Goal: Check status

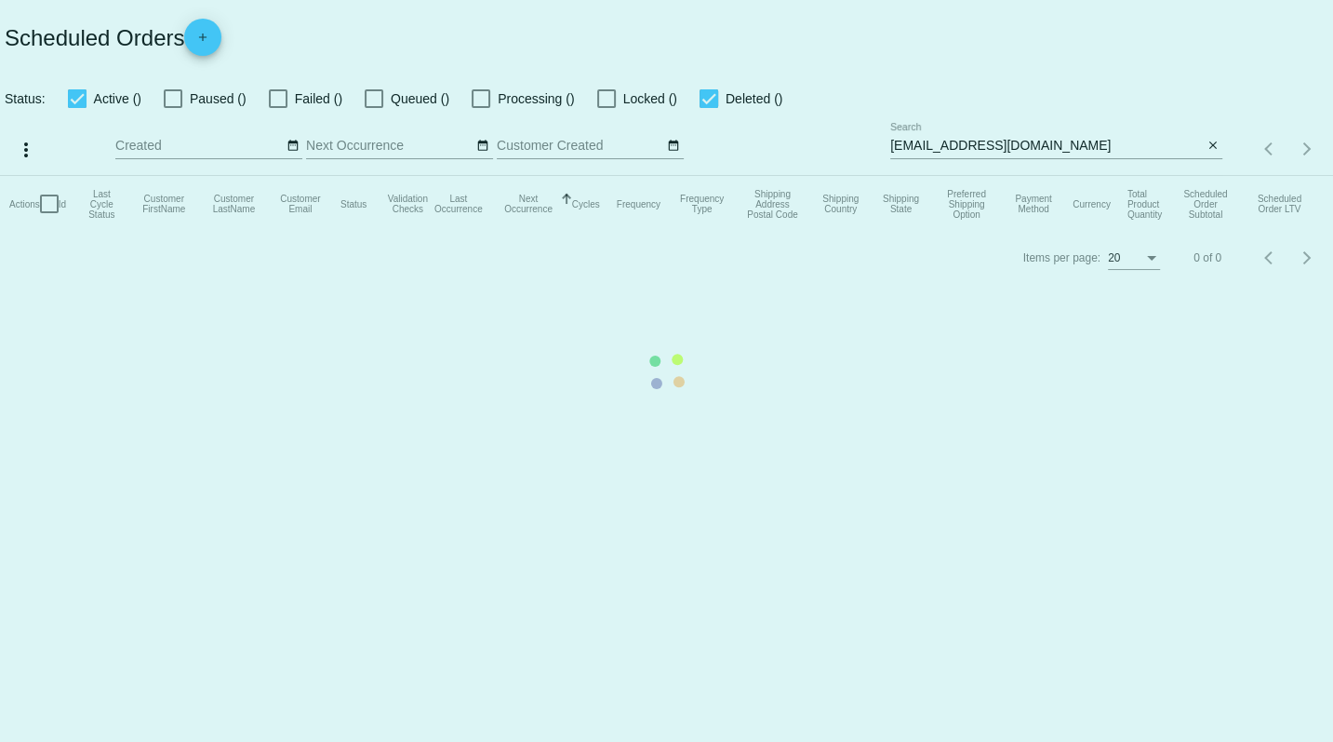
click at [1215, 176] on mat-table "Actions Id Last Cycle Status Customer FirstName Customer LastName Customer Emai…" at bounding box center [666, 204] width 1333 height 56
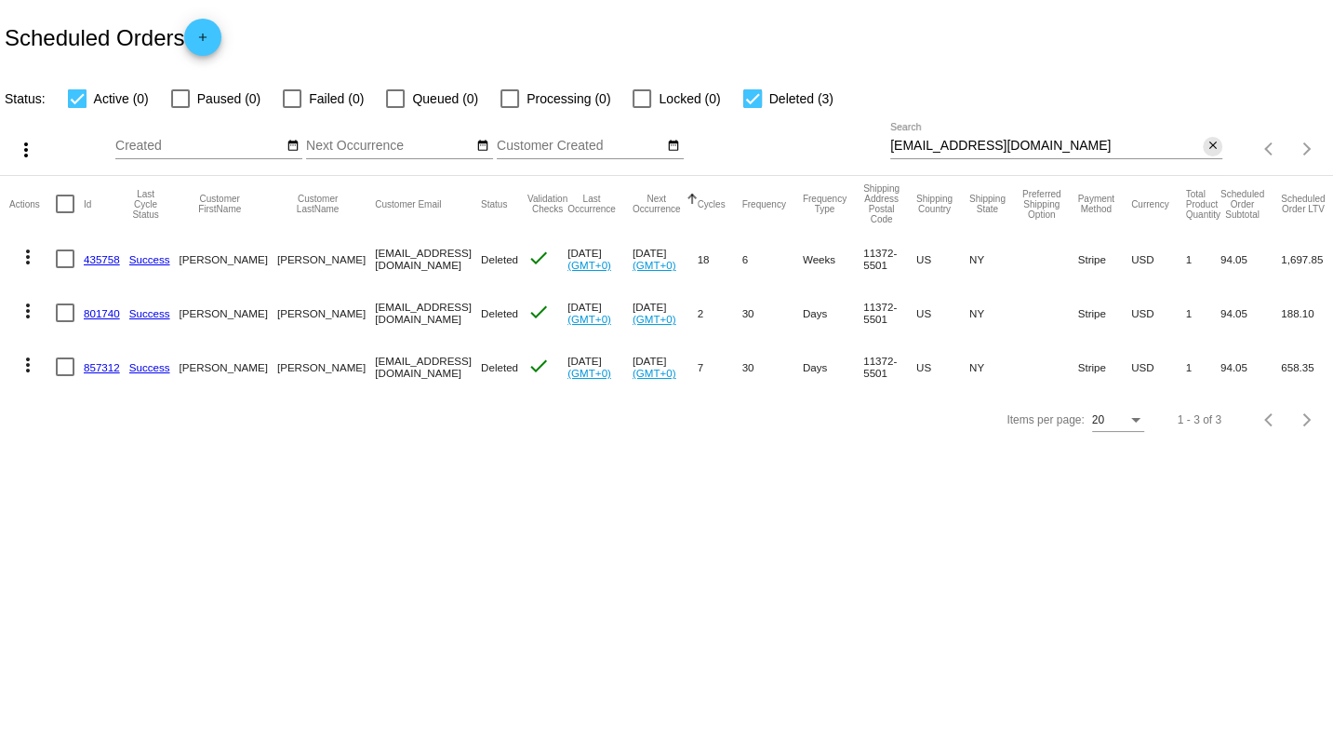
click at [1214, 147] on mat-icon "close" at bounding box center [1213, 146] width 13 height 15
click at [1213, 145] on mat-icon "search" at bounding box center [1211, 149] width 22 height 29
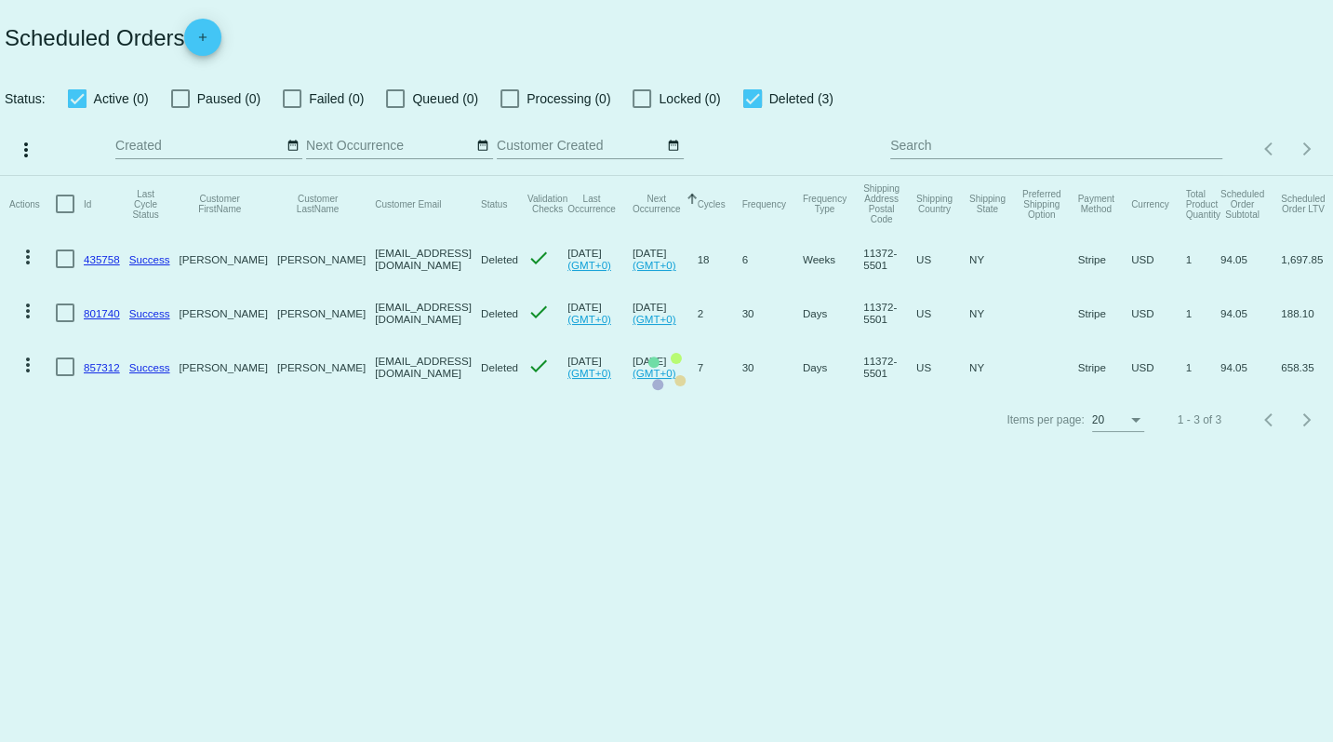
click at [1142, 176] on mat-table "Actions Id Last Cycle Status Customer FirstName Customer LastName Customer Emai…" at bounding box center [666, 285] width 1333 height 218
click at [1083, 176] on mat-table "Actions Id Last Cycle Status Customer FirstName Customer LastName Customer Emai…" at bounding box center [666, 285] width 1333 height 218
click at [1034, 176] on mat-table "Actions Id Last Cycle Status Customer FirstName Customer LastName Customer Emai…" at bounding box center [666, 285] width 1333 height 218
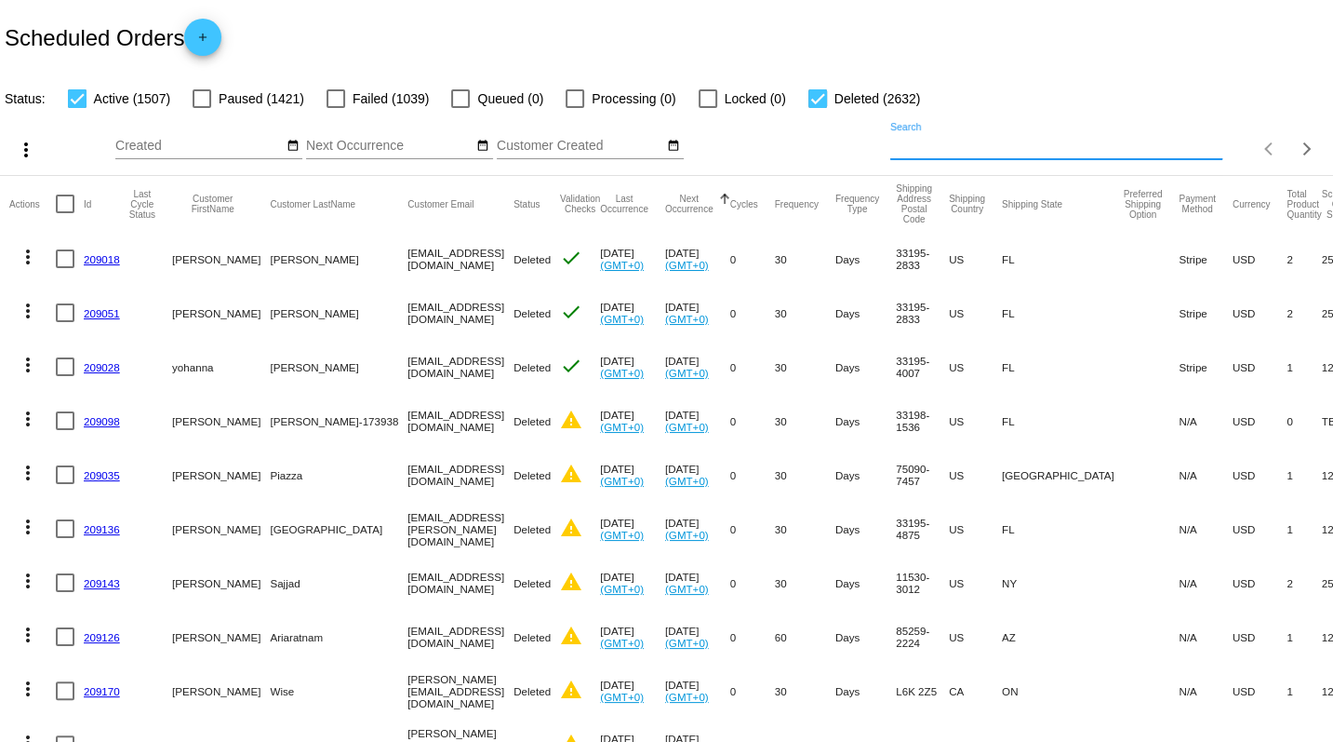
click at [992, 144] on input "Search" at bounding box center [1056, 146] width 332 height 15
paste input "[EMAIL_ADDRESS][DOMAIN_NAME]"
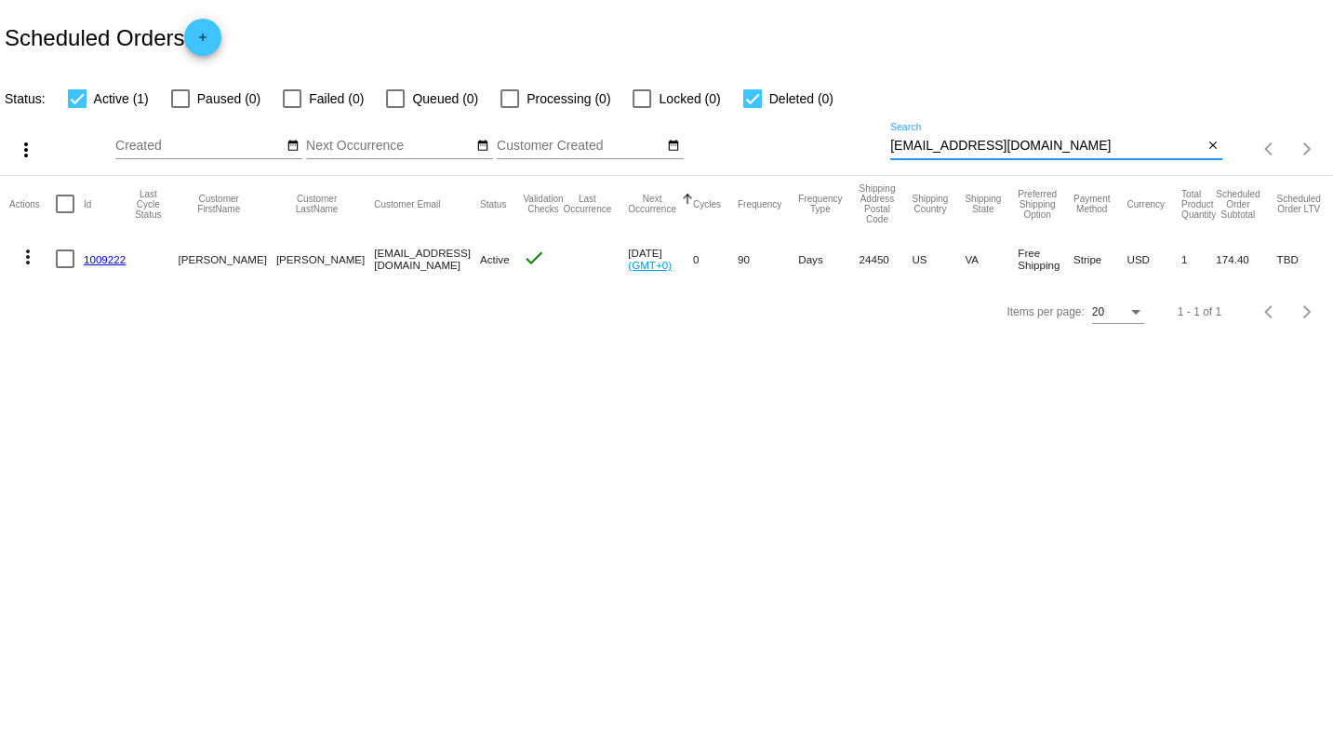
type input "[EMAIL_ADDRESS][DOMAIN_NAME]"
click at [27, 260] on mat-icon "more_vert" at bounding box center [28, 257] width 22 height 22
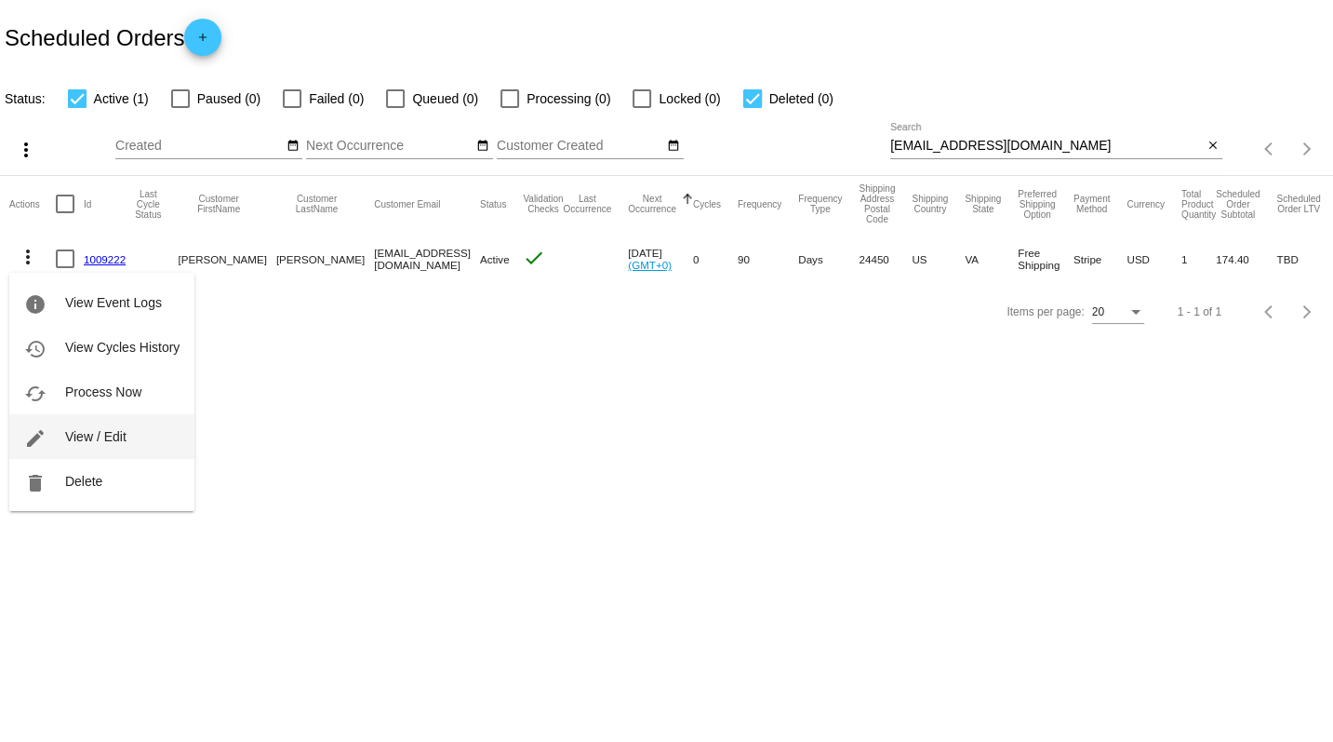
click at [70, 434] on span "View / Edit" at bounding box center [95, 436] width 61 height 15
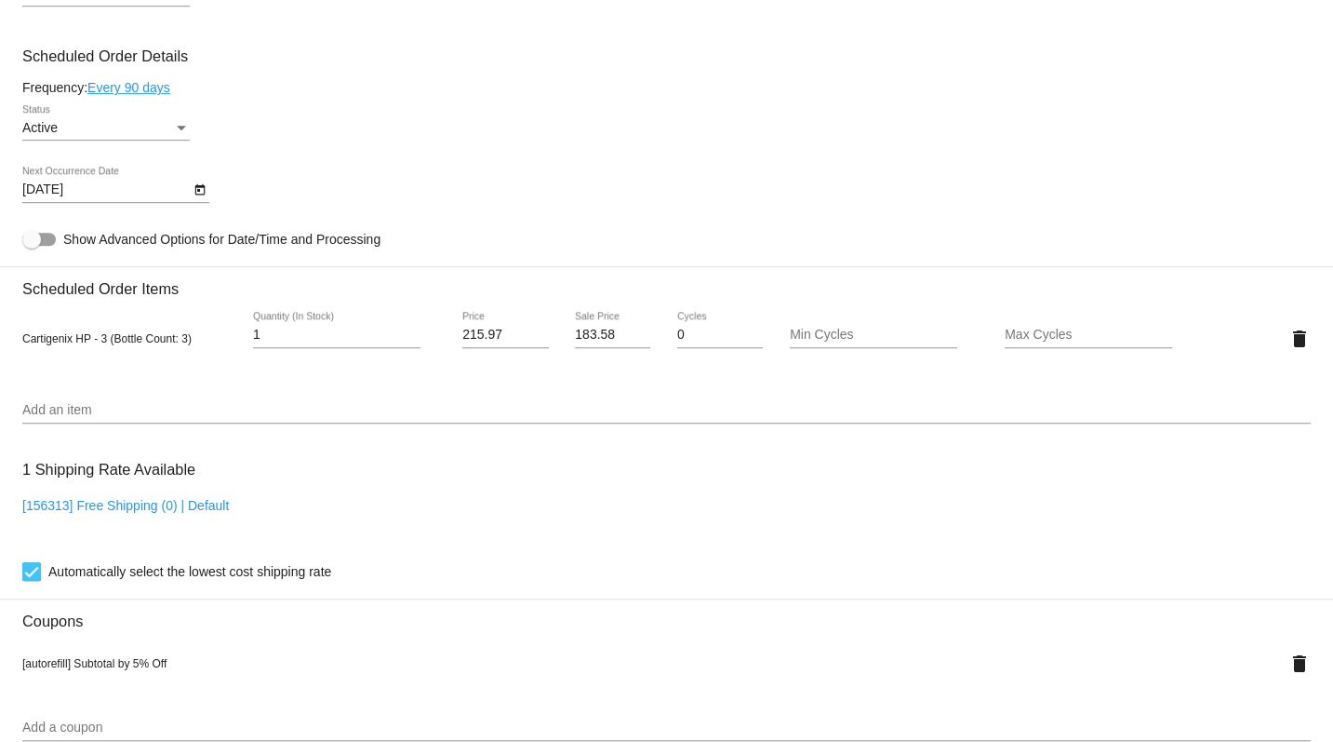
scroll to position [783, 0]
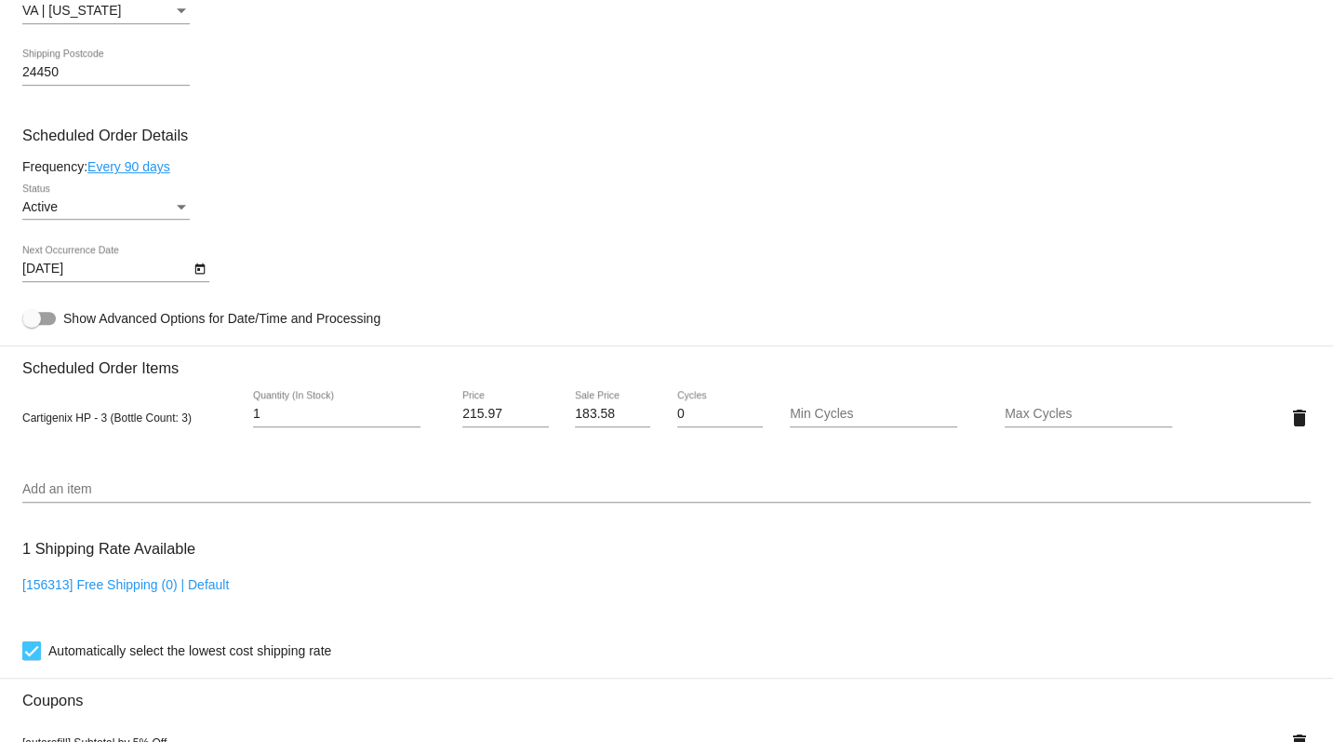
click at [93, 215] on div "Active" at bounding box center [97, 207] width 151 height 15
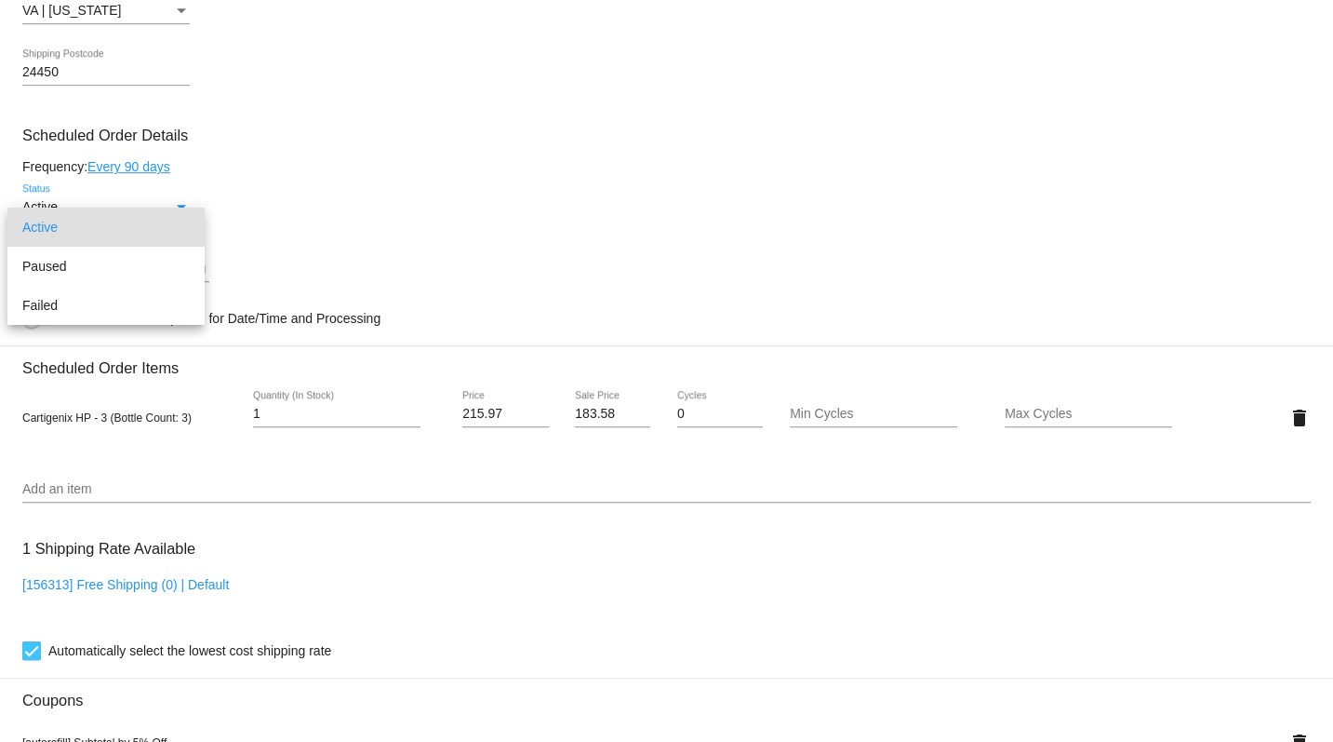
click at [341, 180] on div at bounding box center [666, 371] width 1333 height 742
